Goal: Find specific page/section: Find specific page/section

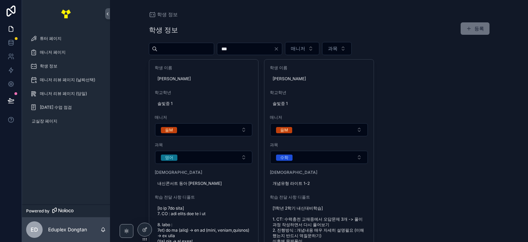
scroll to position [164, 0]
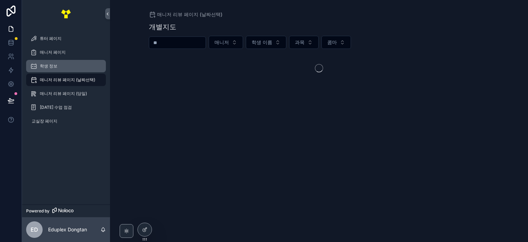
click at [41, 65] on span "학생 정보" at bounding box center [49, 65] width 18 height 5
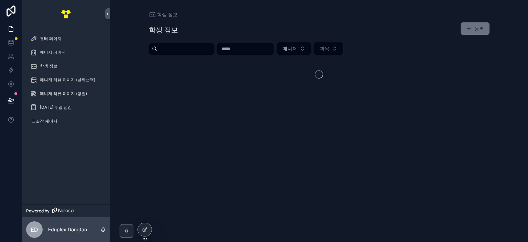
click at [273, 50] on input "scrollable content" at bounding box center [245, 49] width 56 height 10
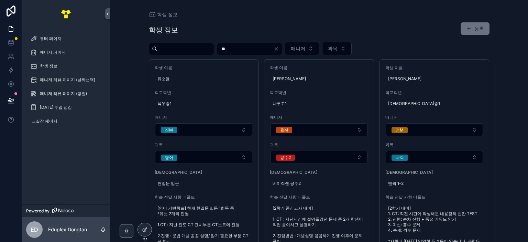
type input "*"
type input "***"
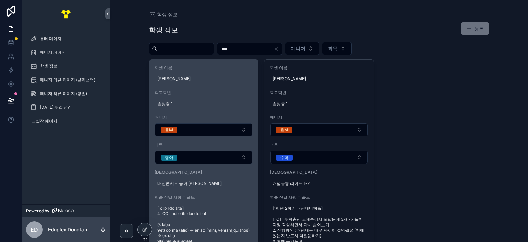
click at [203, 64] on div "학생 이름 [PERSON_NAME] 학교[PERSON_NAME] 솔빛중 1 매니저 율M 과목 영어 교재 내신콘서트 동아 윤 학습 전달 사항 디…" at bounding box center [203, 193] width 109 height 269
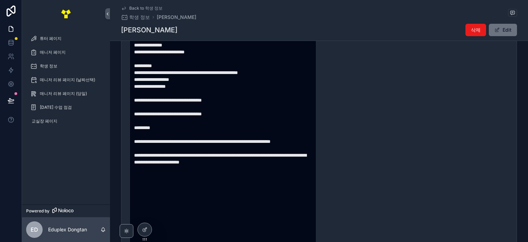
scroll to position [69, 0]
